Goal: Task Accomplishment & Management: Complete application form

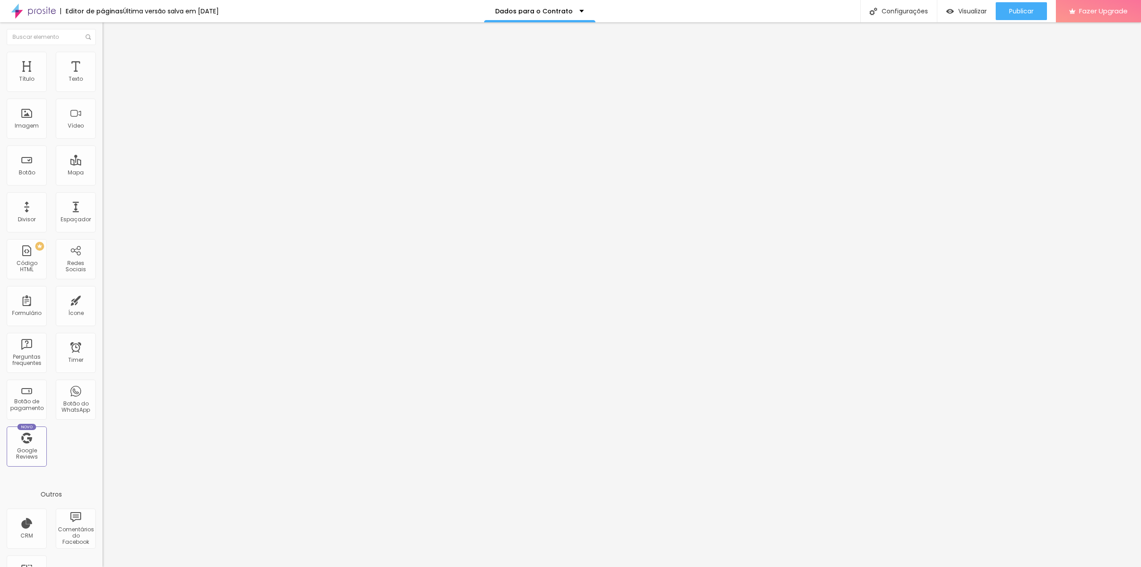
click at [103, 90] on img at bounding box center [105, 92] width 5 height 5
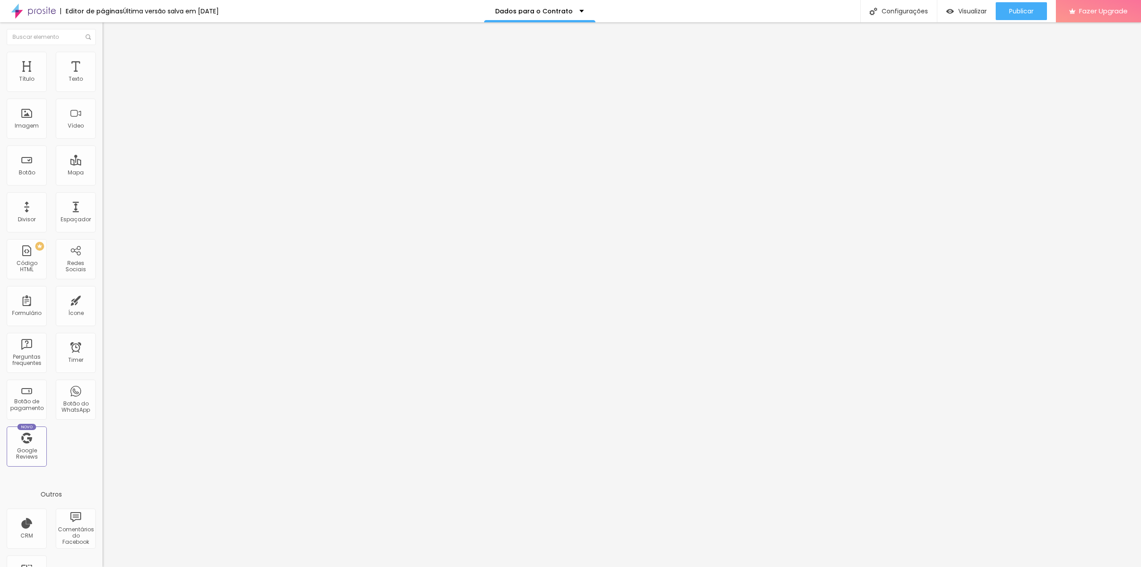
type input "Making Of da NOIVA"
type input "Making Of do NOIVO"
type input "Ensaio Pré Casamento"
type input "Civil (Cartório)"
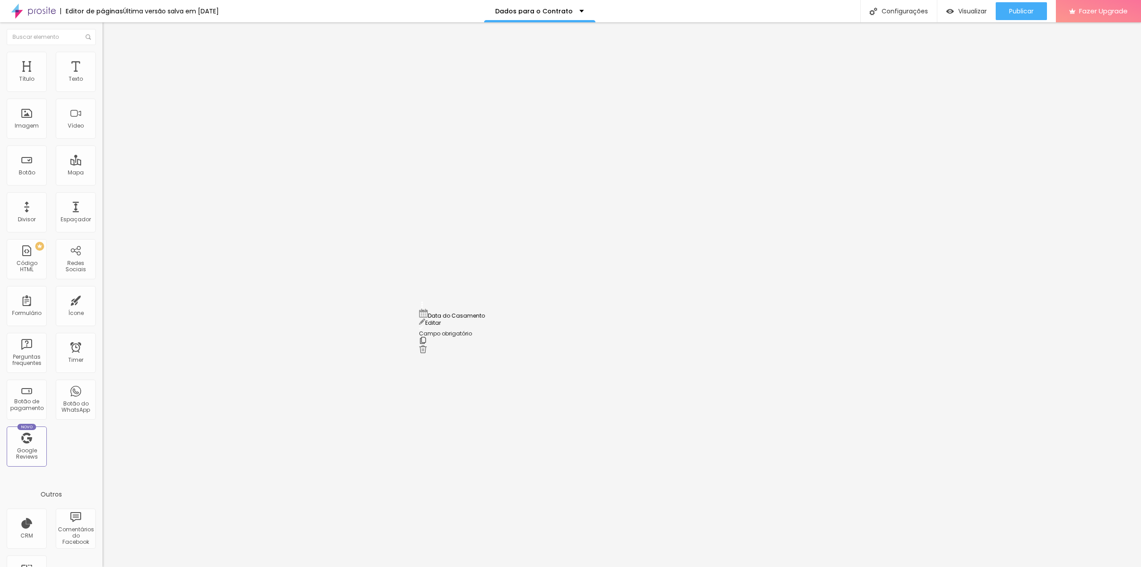
drag, startPoint x: 421, startPoint y: 396, endPoint x: 413, endPoint y: 313, distance: 83.8
drag, startPoint x: 422, startPoint y: 382, endPoint x: 417, endPoint y: 298, distance: 84.0
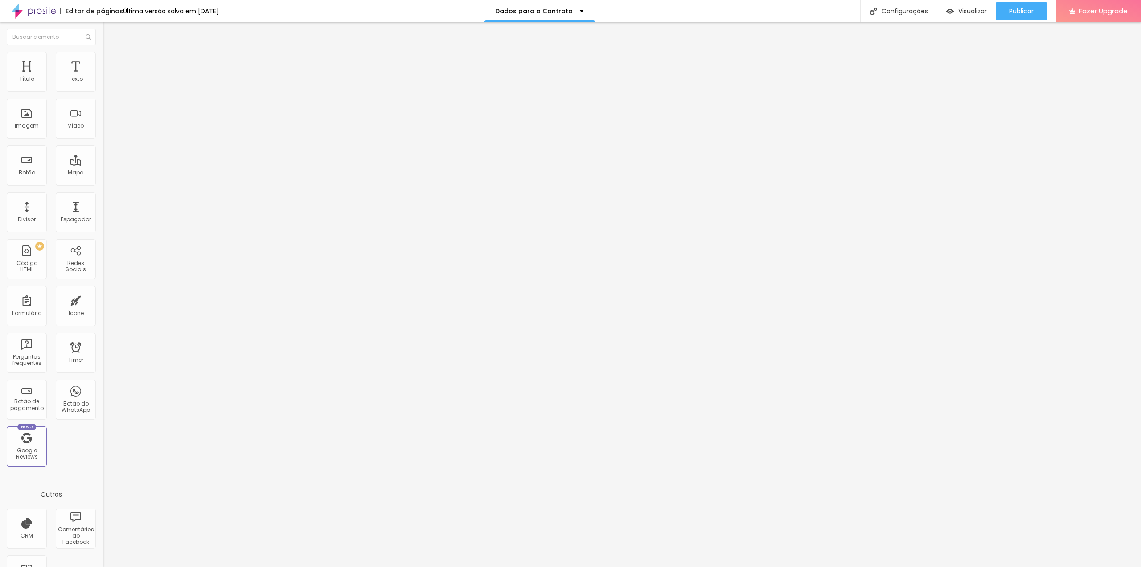
scroll to position [490, 0]
drag, startPoint x: 424, startPoint y: 363, endPoint x: 426, endPoint y: 275, distance: 87.9
drag, startPoint x: 424, startPoint y: 394, endPoint x: 427, endPoint y: 305, distance: 88.3
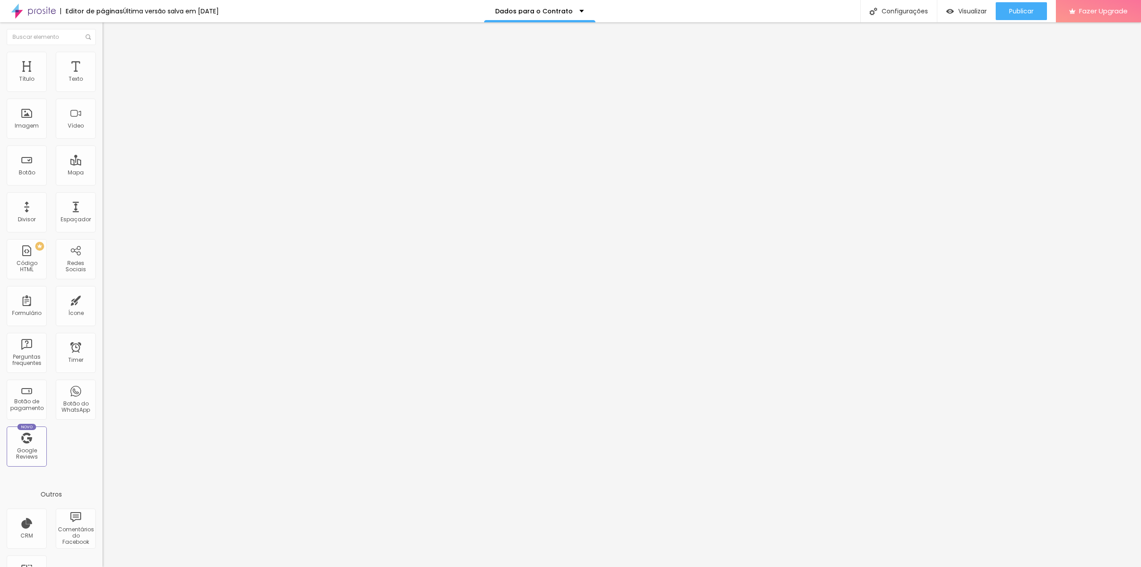
scroll to position [535, 0]
drag, startPoint x: 499, startPoint y: 326, endPoint x: 479, endPoint y: 326, distance: 20.1
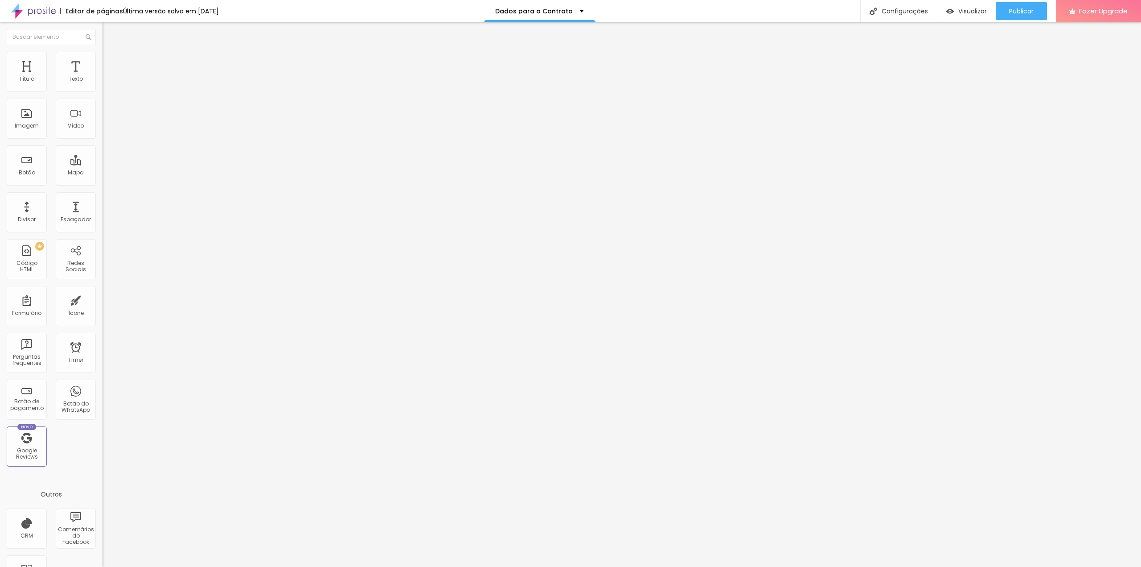
drag, startPoint x: 491, startPoint y: 325, endPoint x: 473, endPoint y: 325, distance: 17.8
type input "Nome da NOIVA"
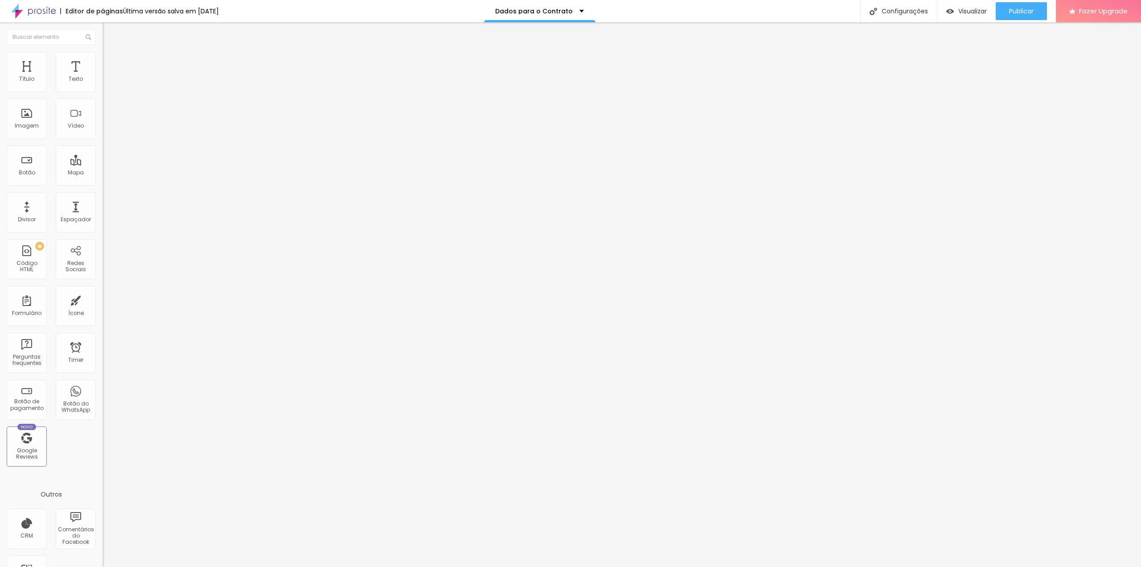
drag, startPoint x: 502, startPoint y: 356, endPoint x: 473, endPoint y: 356, distance: 29.9
type input "Nome do NOIVO"
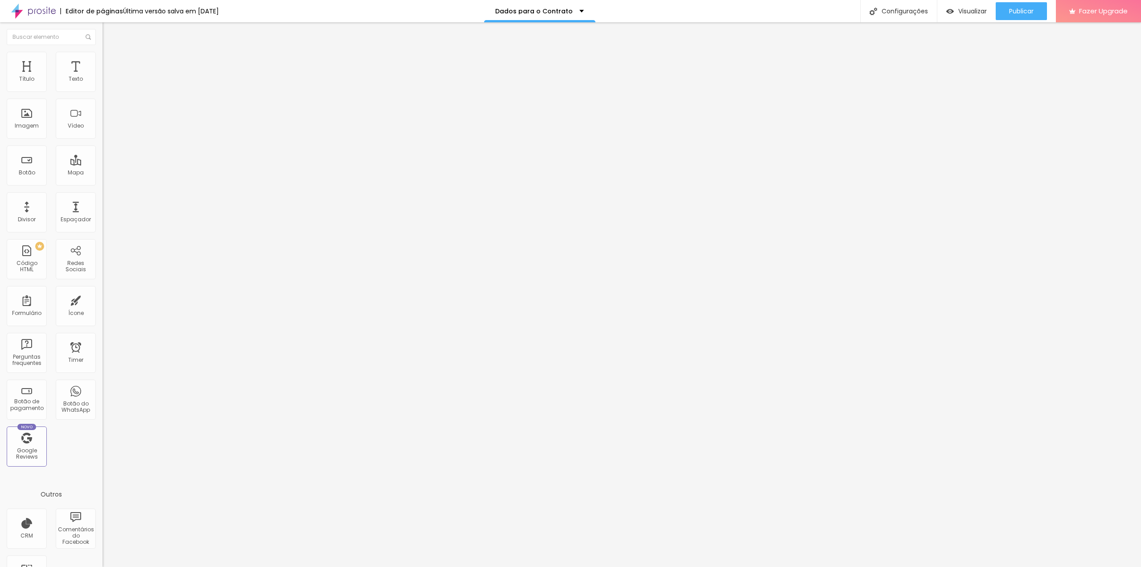
drag, startPoint x: 506, startPoint y: 342, endPoint x: 434, endPoint y: 342, distance: 72.7
type input "c"
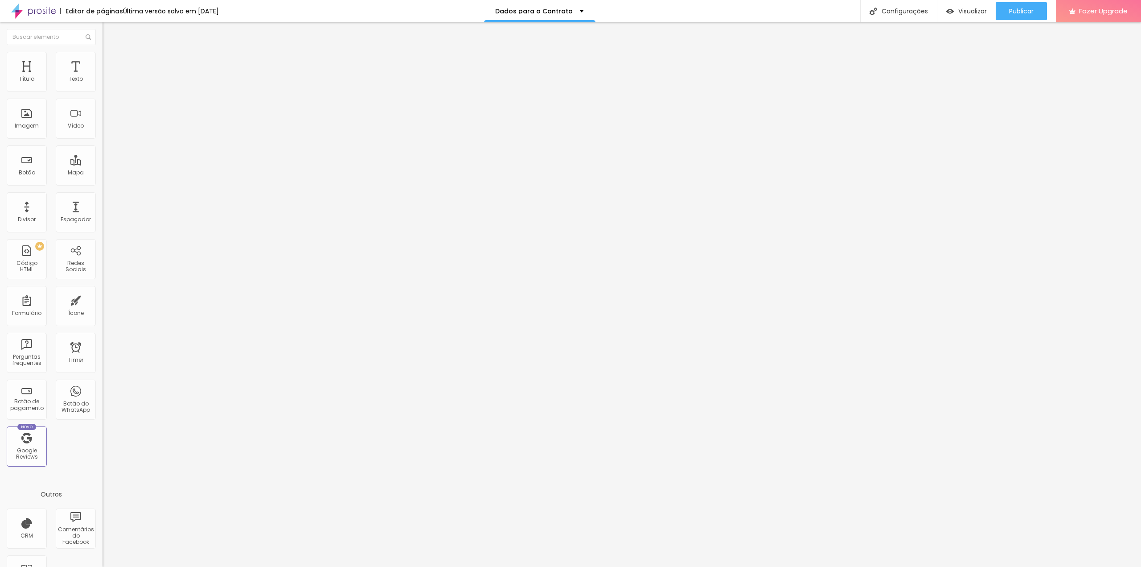
scroll to position [715, 0]
type input "Como me Conheceu?"
drag, startPoint x: 486, startPoint y: 337, endPoint x: 430, endPoint y: 337, distance: 55.7
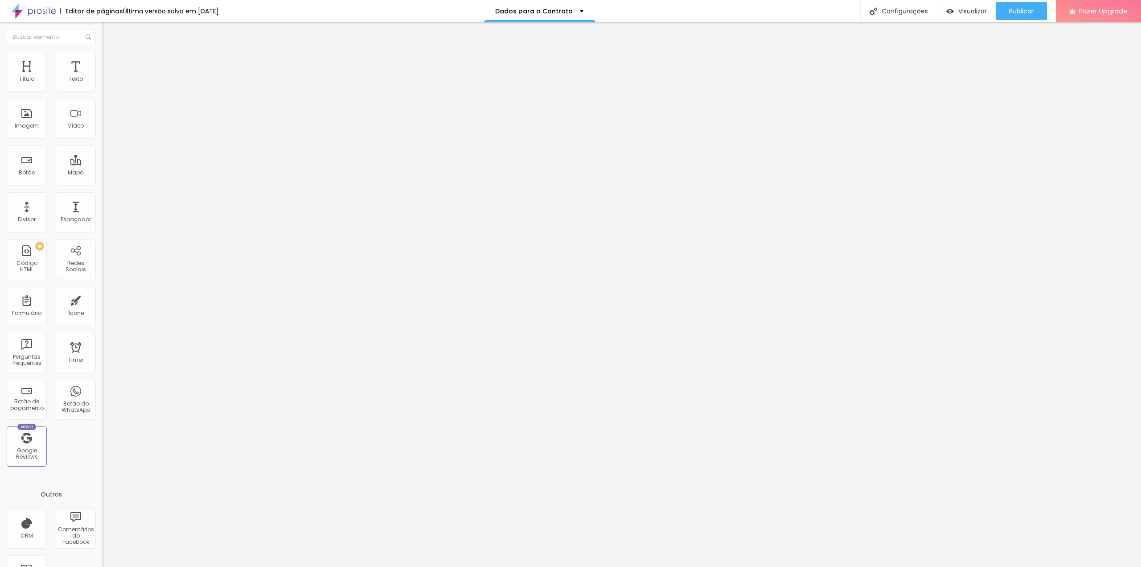
type input "Instagram"
drag, startPoint x: 479, startPoint y: 356, endPoint x: 441, endPoint y: 355, distance: 37.5
type input "Facebook"
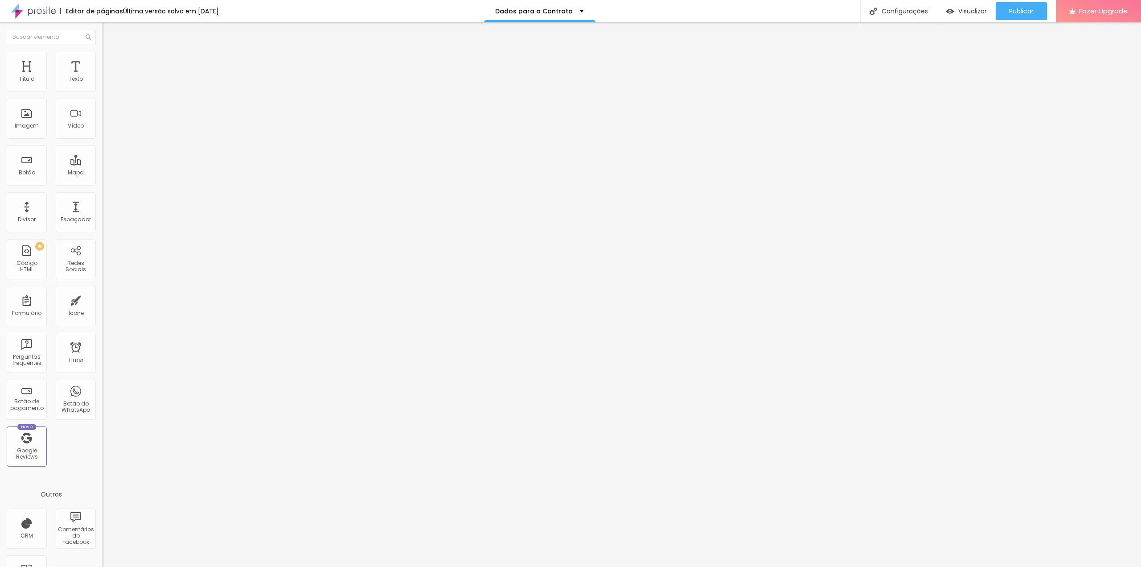
drag, startPoint x: 479, startPoint y: 374, endPoint x: 437, endPoint y: 374, distance: 41.9
type input "Google"
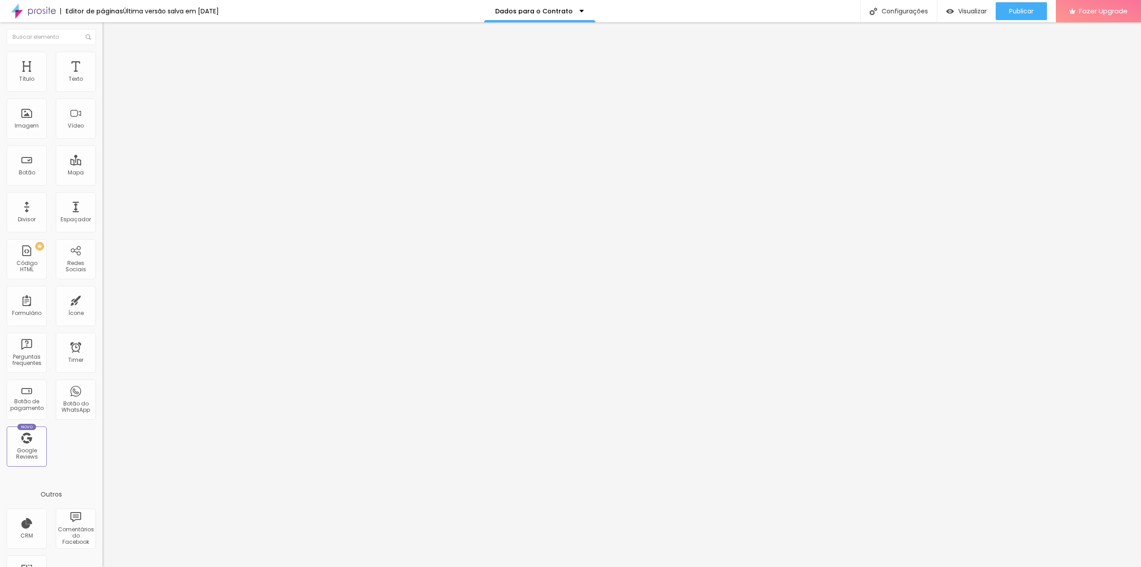
drag, startPoint x: 457, startPoint y: 393, endPoint x: 438, endPoint y: 393, distance: 19.6
type input "Tiktok"
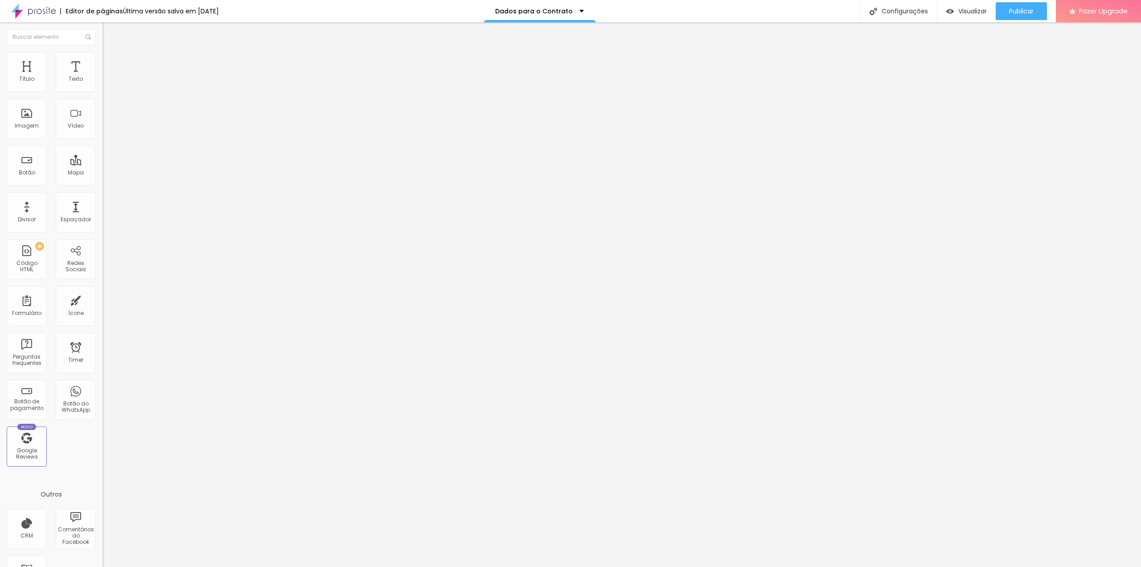
drag, startPoint x: 459, startPoint y: 326, endPoint x: 437, endPoint y: 326, distance: 21.8
drag, startPoint x: 523, startPoint y: 326, endPoint x: 442, endPoint y: 327, distance: 81.6
type input "Em um evento que participei"
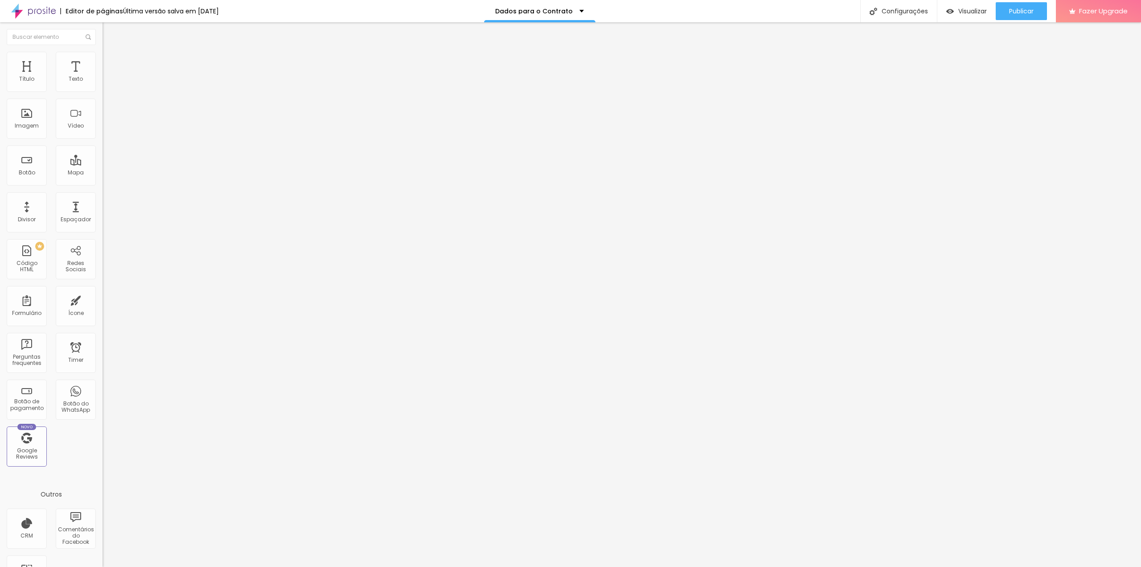
drag, startPoint x: 488, startPoint y: 345, endPoint x: 438, endPoint y: 345, distance: 50.4
type input "Outro"
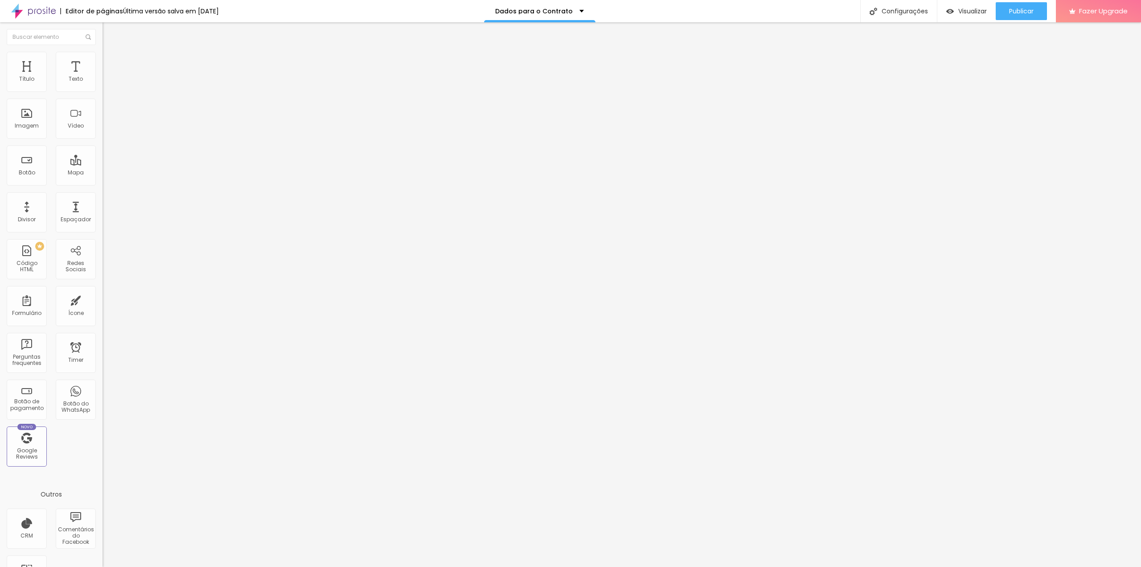
click at [103, 90] on img at bounding box center [105, 92] width 5 height 5
drag, startPoint x: 423, startPoint y: 320, endPoint x: 428, endPoint y: 154, distance: 165.9
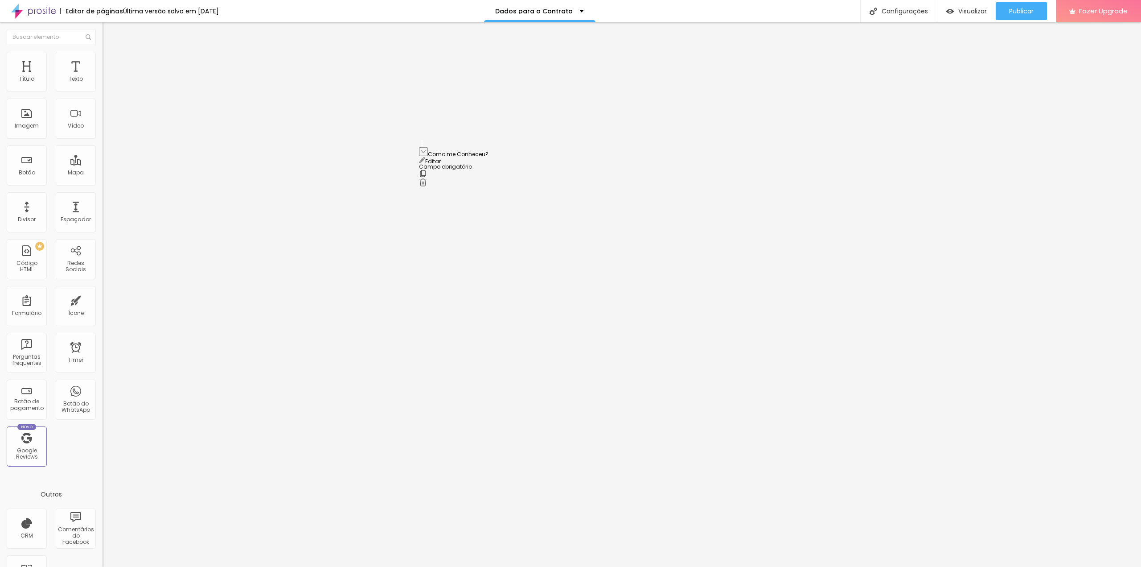
drag, startPoint x: 424, startPoint y: 319, endPoint x: 421, endPoint y: 150, distance: 169.0
drag, startPoint x: 424, startPoint y: 410, endPoint x: 423, endPoint y: 157, distance: 252.3
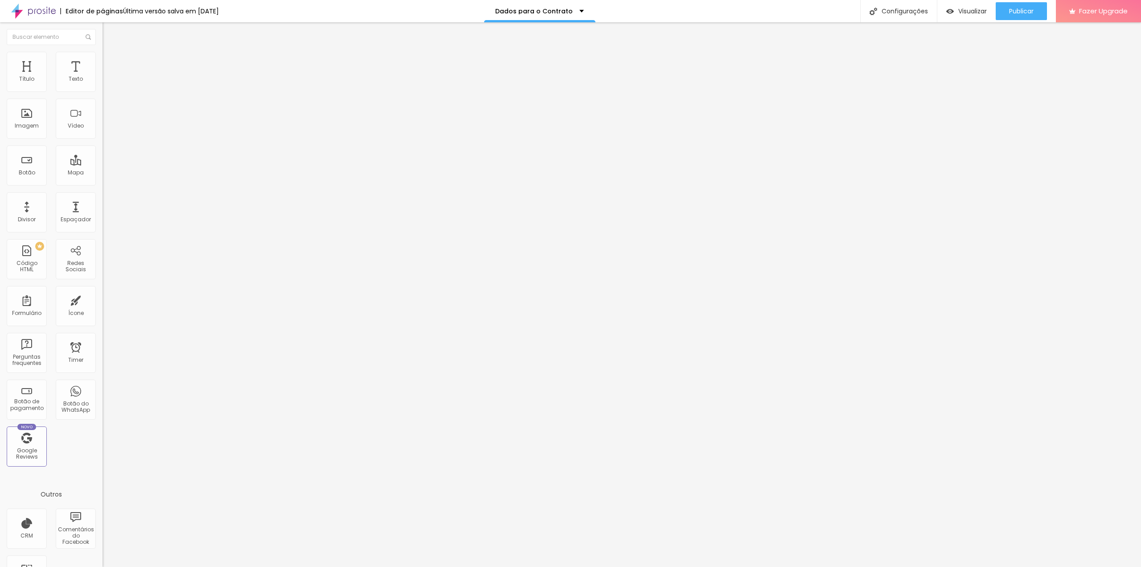
scroll to position [42, 0]
drag, startPoint x: 424, startPoint y: 333, endPoint x: 420, endPoint y: 190, distance: 142.7
click at [1018, 14] on span "Publicar" at bounding box center [1021, 11] width 25 height 7
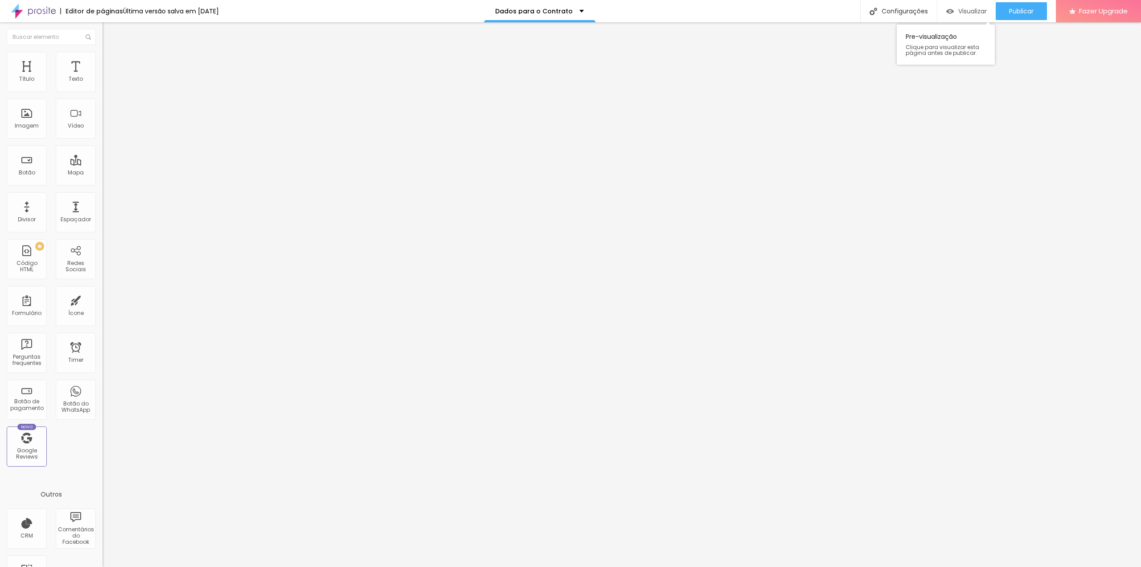
click at [958, 13] on span "Visualizar" at bounding box center [972, 11] width 29 height 7
